Goal: Task Accomplishment & Management: Use online tool/utility

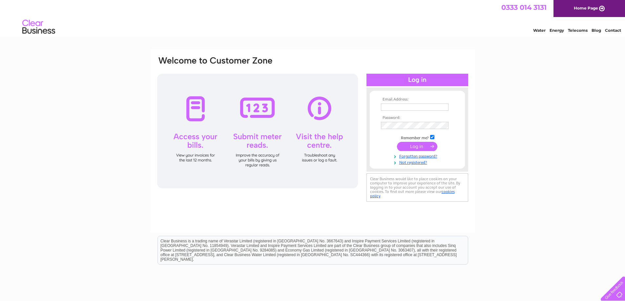
click at [420, 109] on input "text" at bounding box center [415, 107] width 68 height 7
type input "[EMAIL_ADDRESS][DOMAIN_NAME]"
click at [403, 146] on input "submit" at bounding box center [417, 147] width 40 height 9
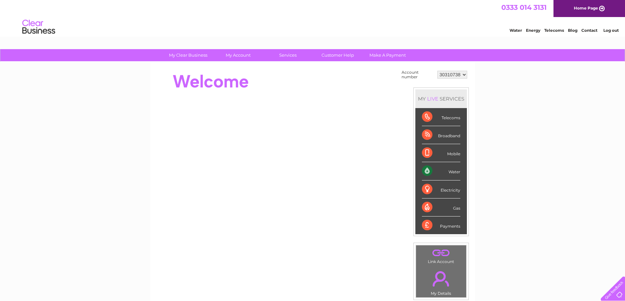
drag, startPoint x: 584, startPoint y: 0, endPoint x: 612, endPoint y: 136, distance: 138.8
click at [612, 136] on div "My Clear Business Login Details My Details My Preferences Link Account My Accou…" at bounding box center [312, 234] width 625 height 370
click at [516, 29] on link "Water" at bounding box center [515, 30] width 12 height 5
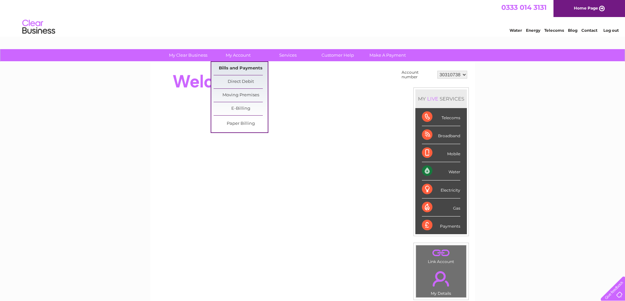
click at [237, 67] on link "Bills and Payments" at bounding box center [240, 68] width 54 height 13
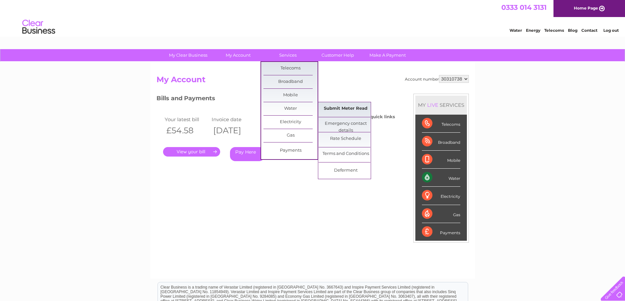
click at [340, 109] on link "Submit Meter Read" at bounding box center [345, 108] width 54 height 13
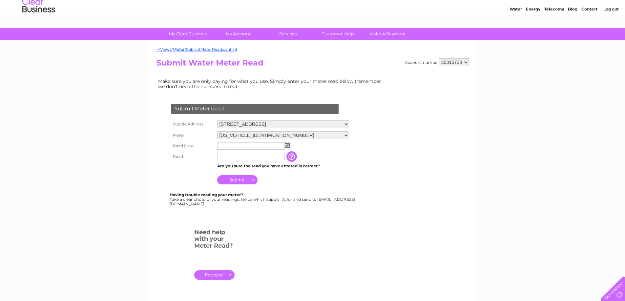
scroll to position [33, 0]
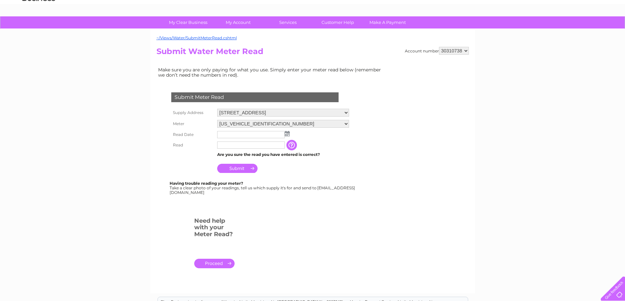
click at [287, 134] on img at bounding box center [287, 133] width 5 height 5
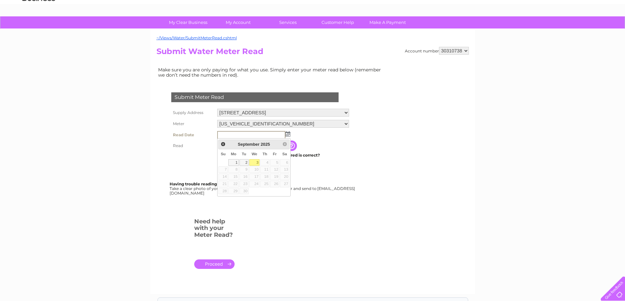
click at [254, 163] on link "3" at bounding box center [254, 162] width 10 height 7
type input "2025/09/03"
click at [254, 163] on link "3" at bounding box center [254, 162] width 10 height 7
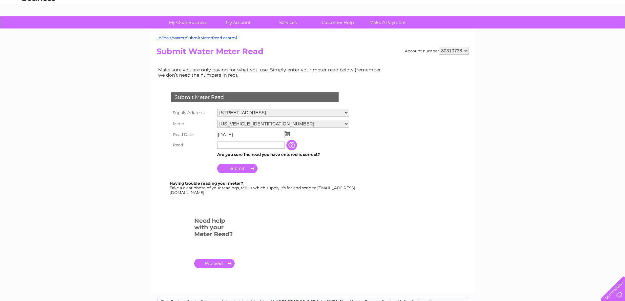
click at [250, 145] on input "text" at bounding box center [251, 145] width 68 height 7
type input "1826"
click at [243, 172] on input "Submit" at bounding box center [237, 168] width 40 height 9
